Goal: Navigation & Orientation: Find specific page/section

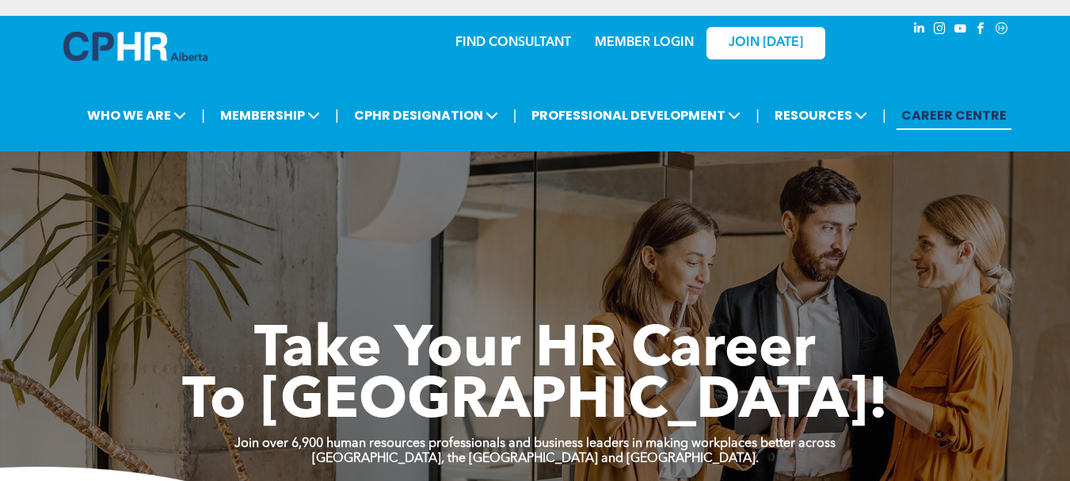
scroll to position [2954, 0]
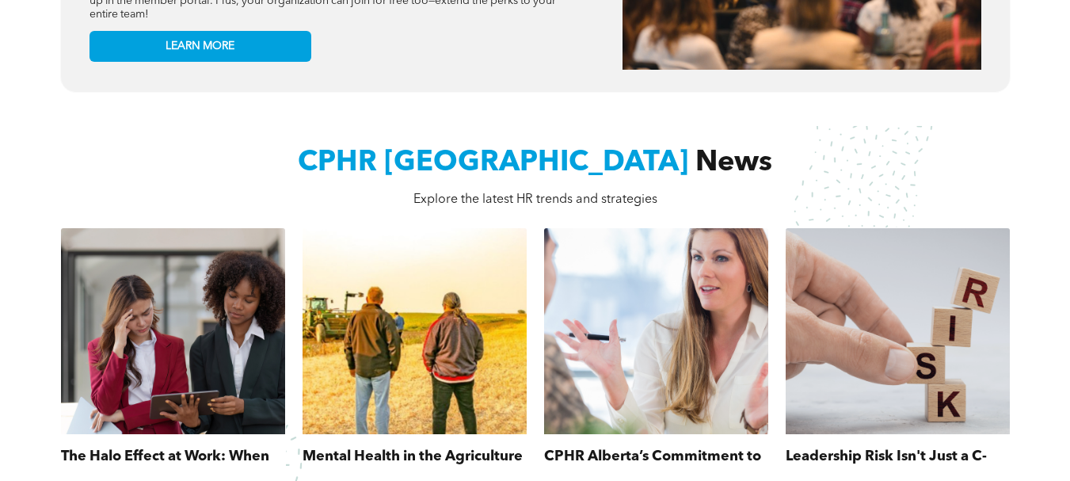
scroll to position [0, 0]
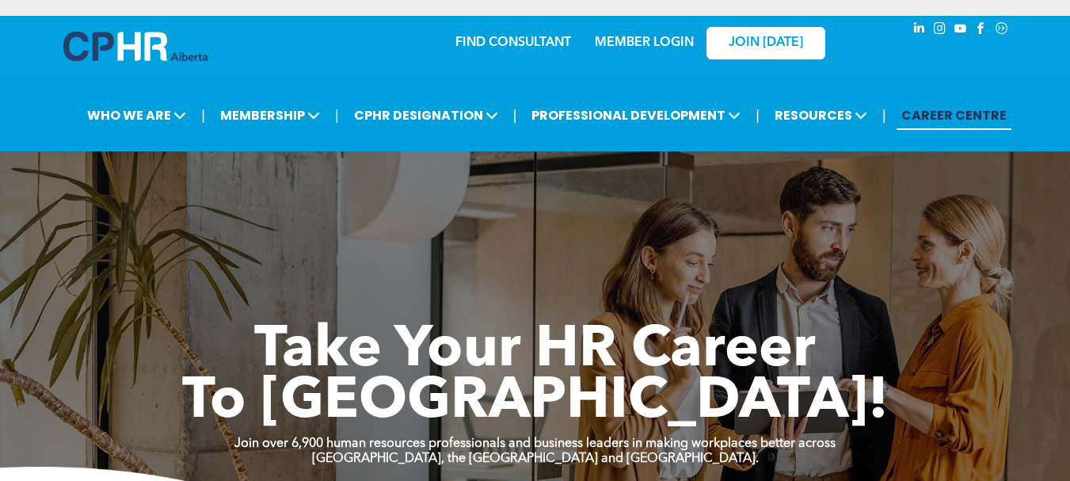
click at [1065, 42] on div "FIND CONSULTANT MEMBER LOGIN JOIN TODAY" at bounding box center [535, 53] width 1070 height 75
click at [567, 362] on span "Take Your HR Career" at bounding box center [535, 350] width 562 height 57
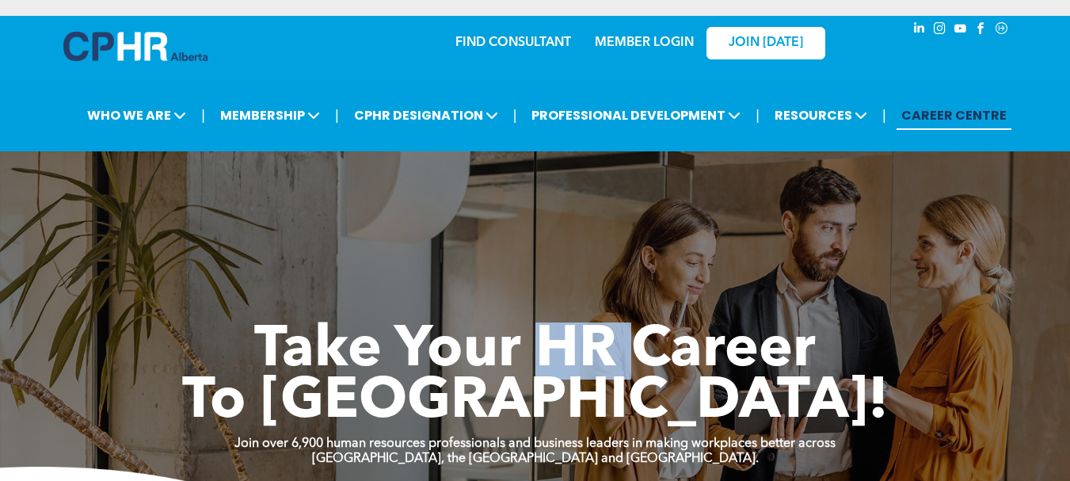
click at [567, 362] on span "Take Your HR Career" at bounding box center [535, 350] width 562 height 57
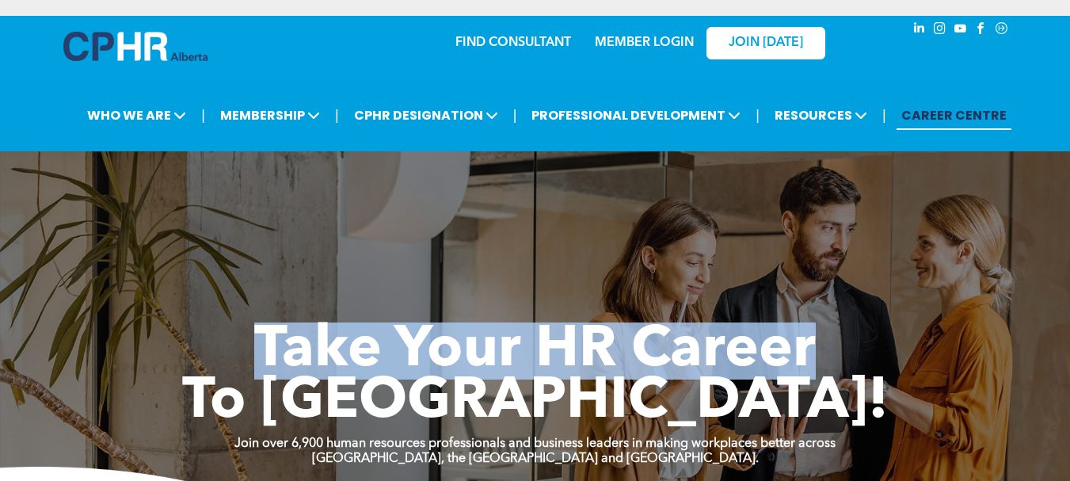
click at [567, 362] on span "Take Your HR Career" at bounding box center [535, 350] width 562 height 57
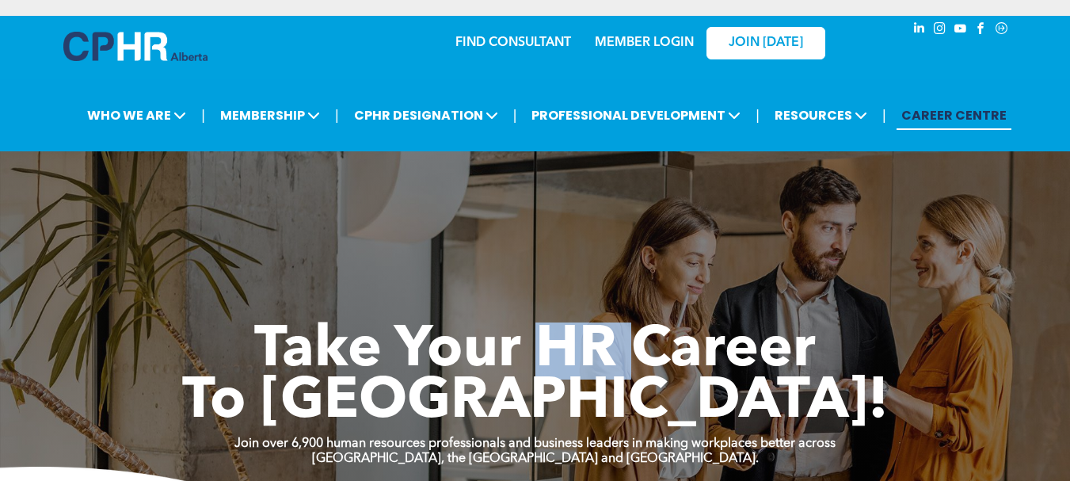
click at [567, 362] on span "Take Your HR Career" at bounding box center [535, 350] width 562 height 57
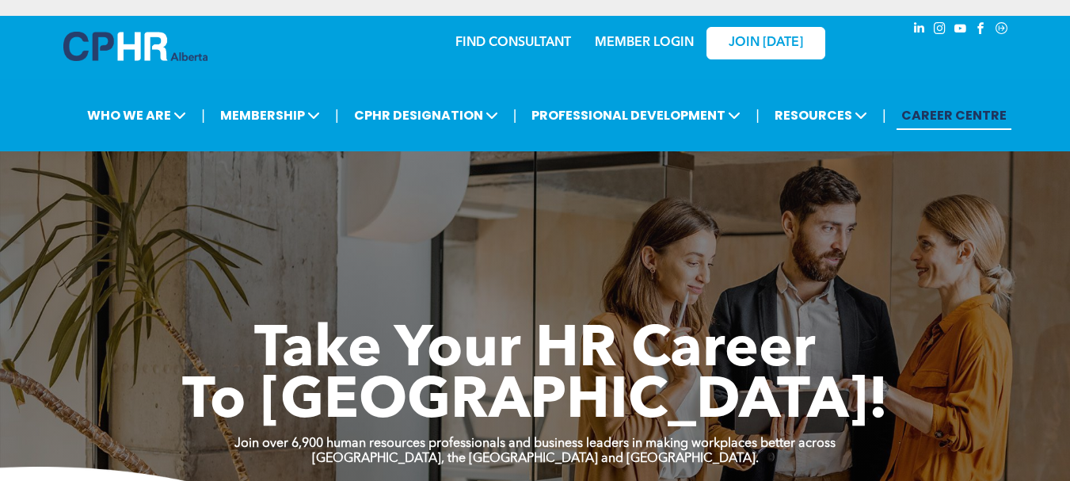
click at [733, 359] on span "Take Your HR Career" at bounding box center [535, 350] width 562 height 57
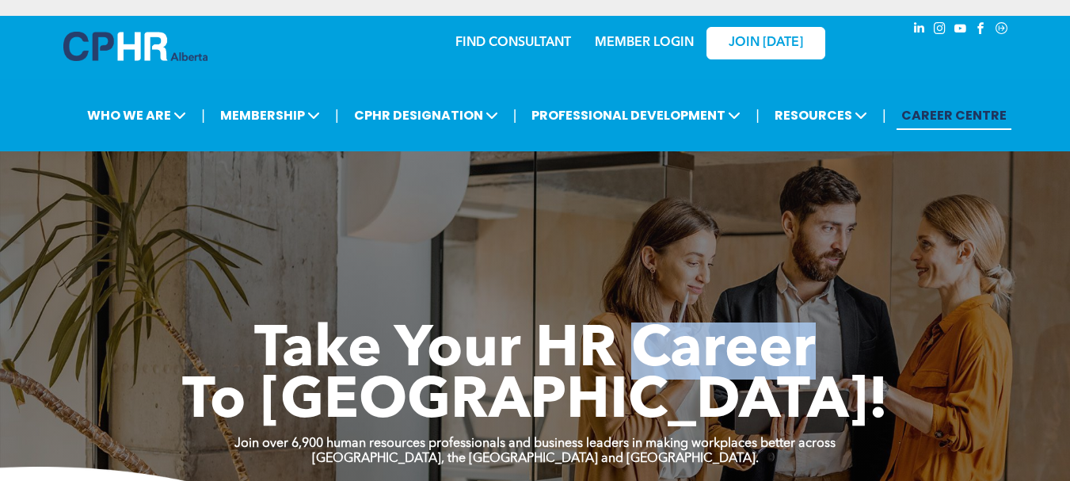
click at [733, 359] on span "Take Your HR Career" at bounding box center [535, 350] width 562 height 57
click at [695, 353] on span "Take Your HR Career" at bounding box center [535, 350] width 562 height 57
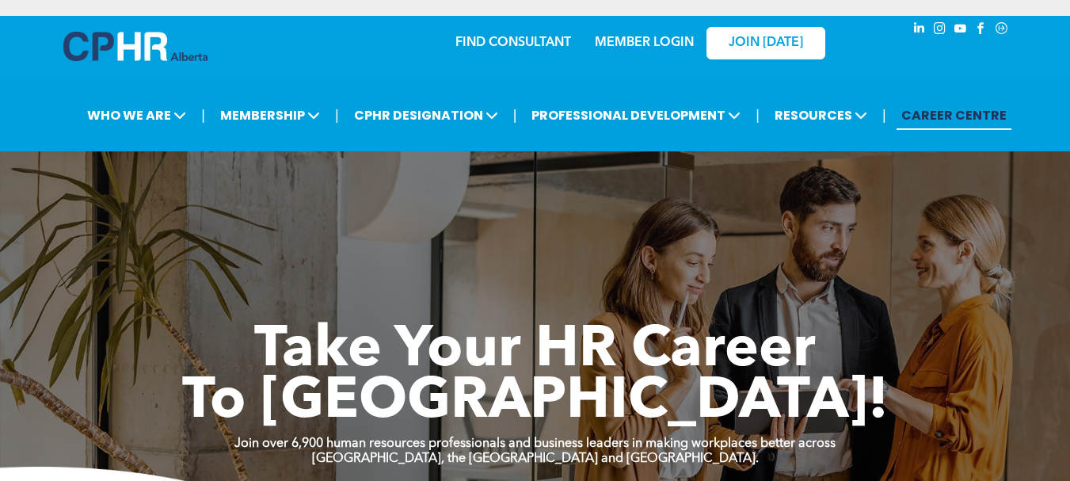
click at [444, 322] on span "Take Your HR Career" at bounding box center [535, 350] width 562 height 57
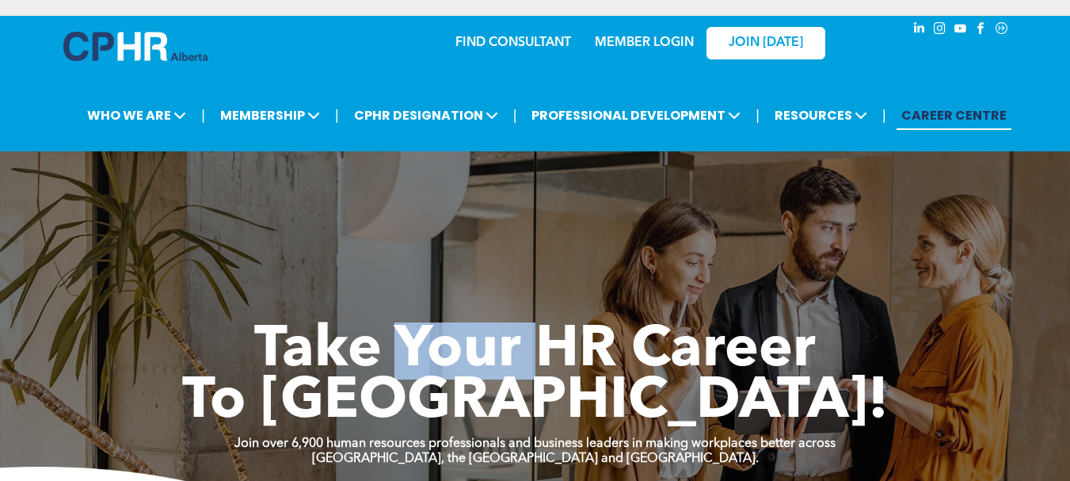
click at [444, 322] on span "Take Your HR Career" at bounding box center [535, 350] width 562 height 57
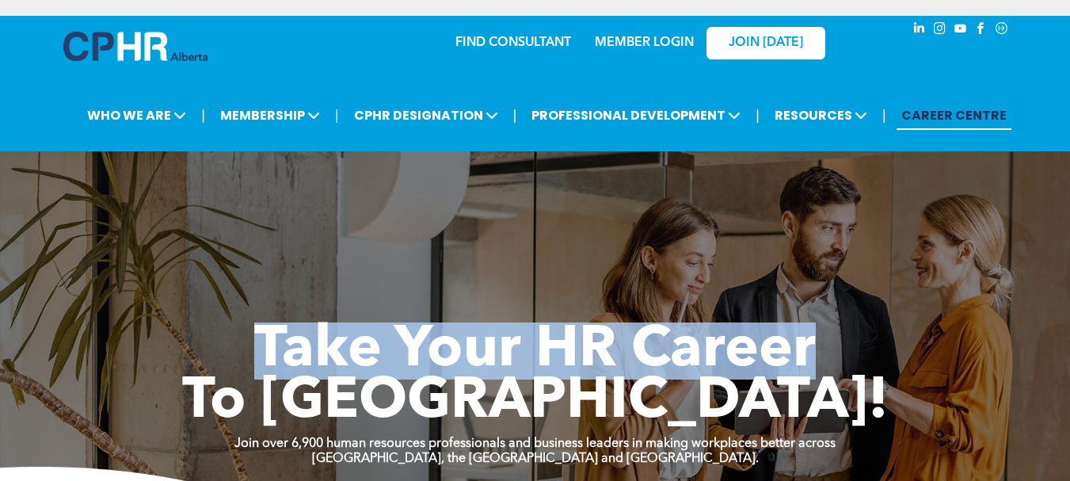
click at [444, 322] on span "Take Your HR Career" at bounding box center [535, 350] width 562 height 57
click at [573, 322] on span "Take Your HR Career" at bounding box center [535, 350] width 562 height 57
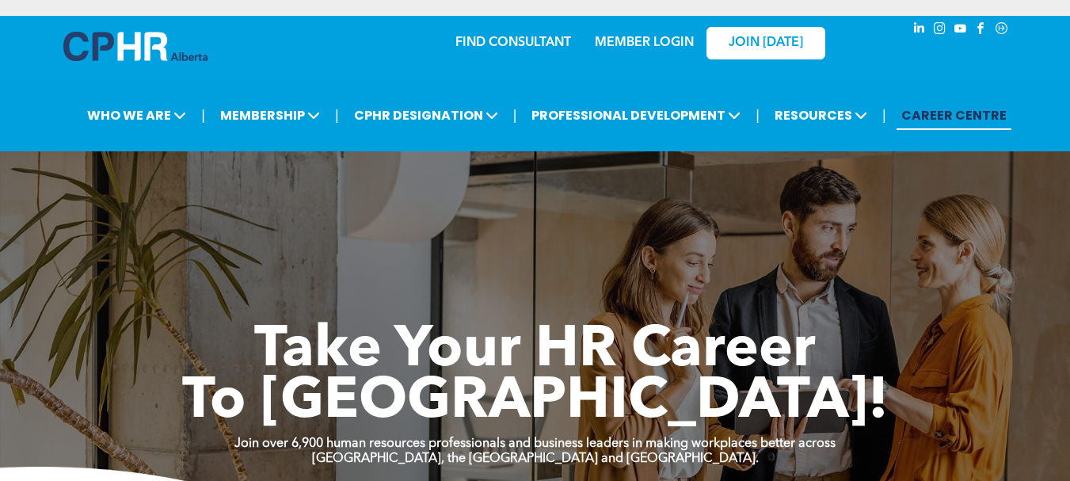
click at [573, 322] on span "Take Your HR Career" at bounding box center [535, 350] width 562 height 57
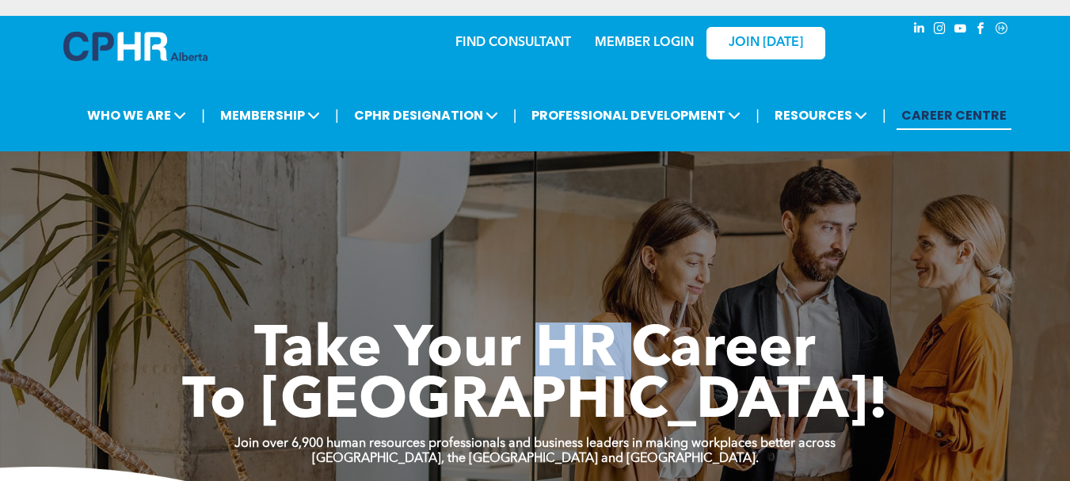
click at [573, 322] on span "Take Your HR Career" at bounding box center [535, 350] width 562 height 57
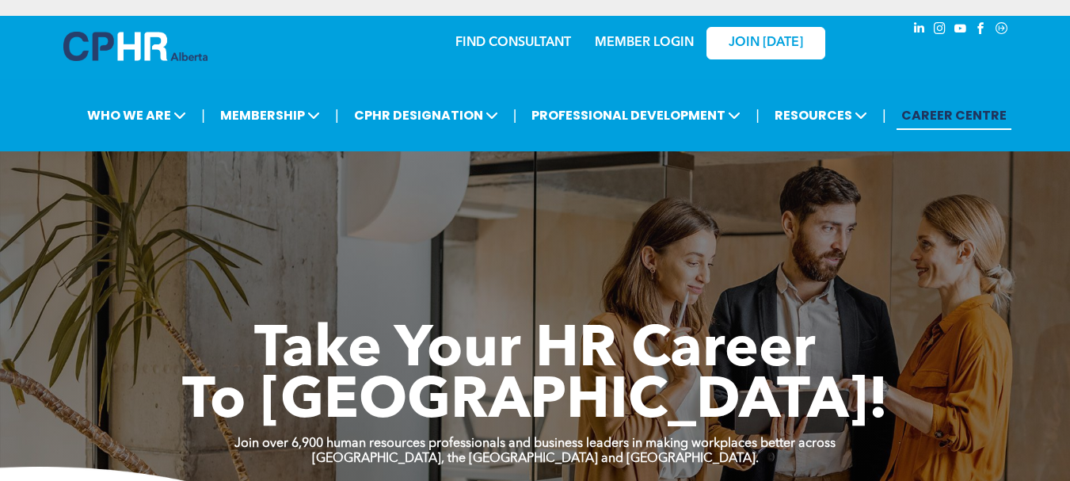
click at [722, 322] on span "Take Your HR Career" at bounding box center [535, 350] width 562 height 57
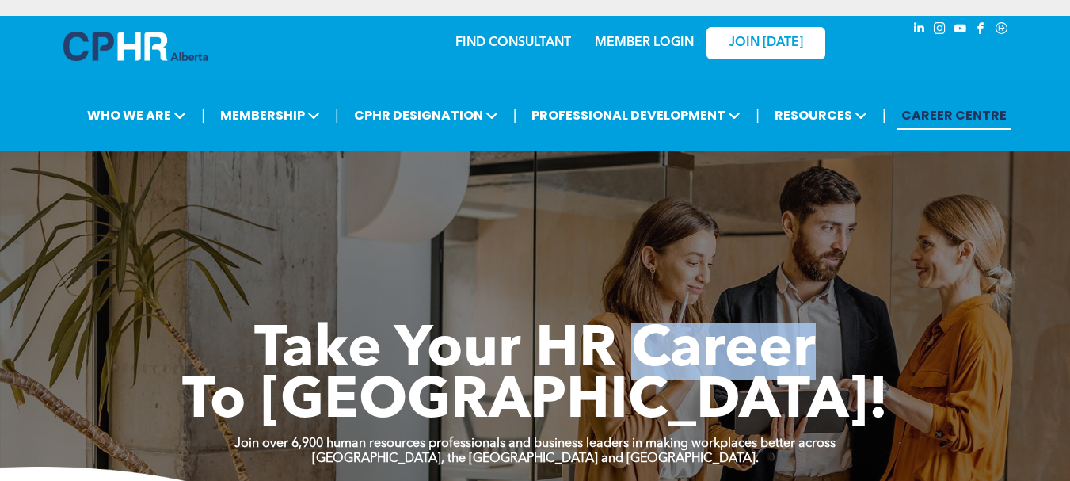
click at [722, 322] on span "Take Your HR Career" at bounding box center [535, 350] width 562 height 57
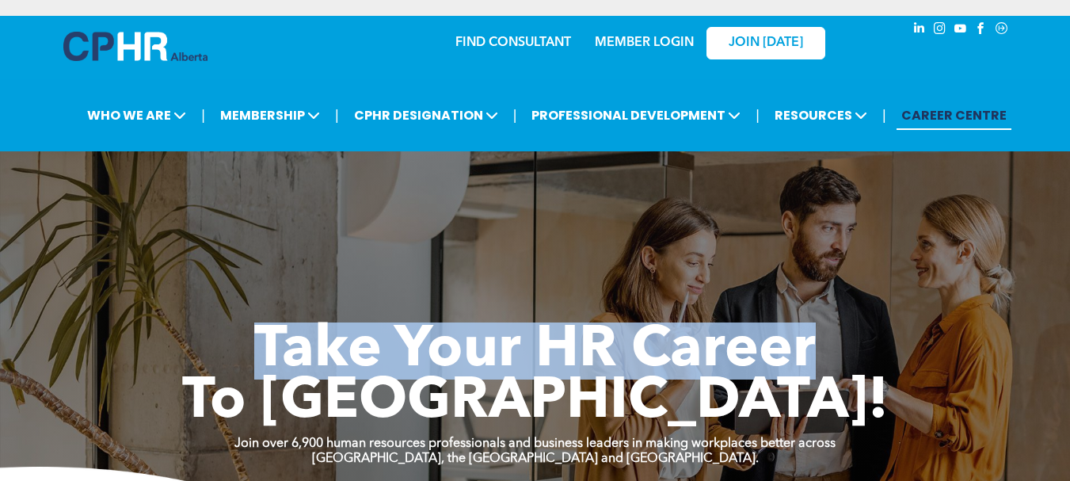
click at [722, 322] on span "Take Your HR Career" at bounding box center [535, 350] width 562 height 57
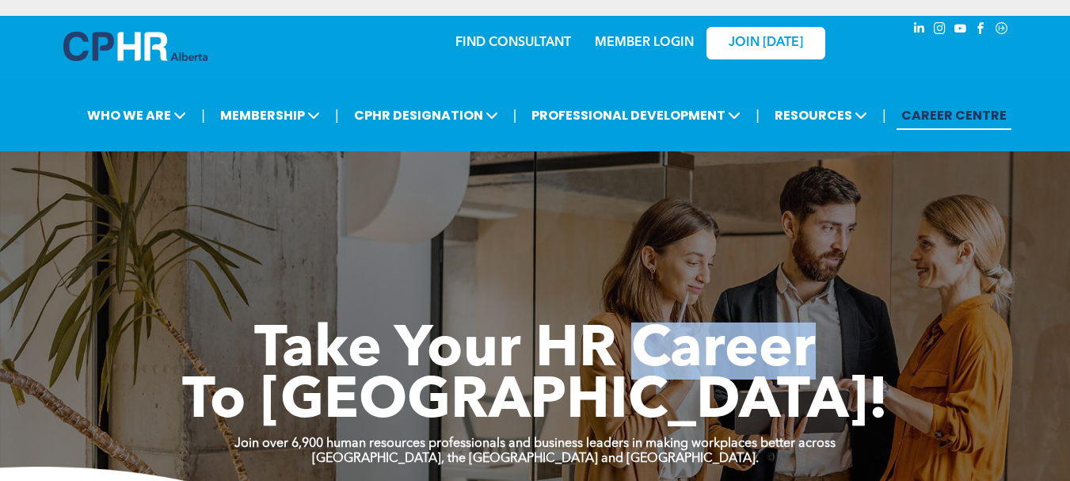
click at [722, 322] on span "Take Your HR Career" at bounding box center [535, 350] width 562 height 57
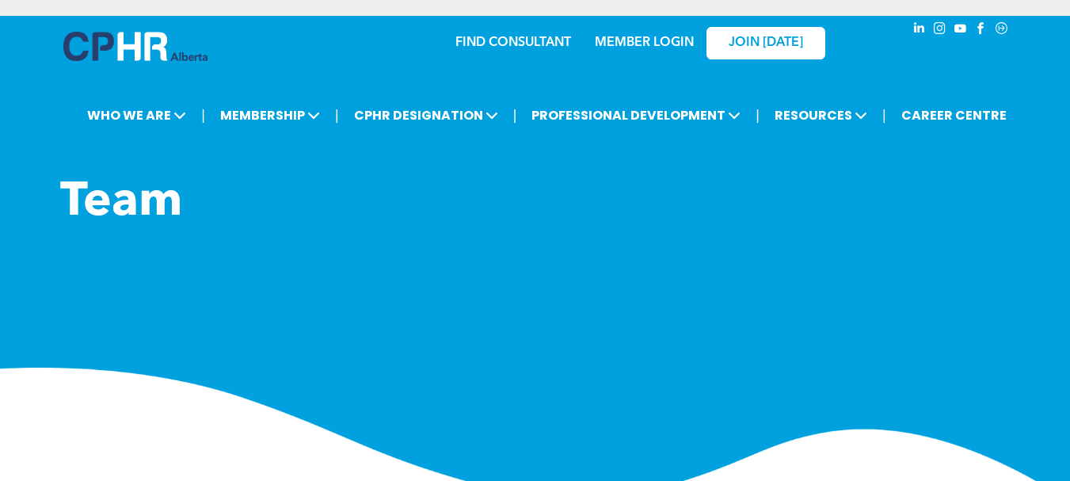
click at [422, 477] on img at bounding box center [535, 435] width 1070 height 134
